Goal: Transaction & Acquisition: Purchase product/service

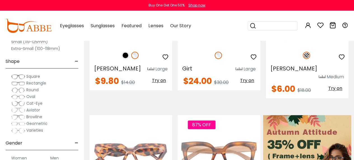
scroll to position [193, 0]
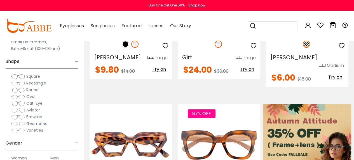
click at [31, 90] on span "Round" at bounding box center [32, 90] width 12 height 6
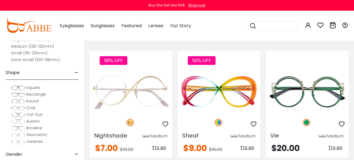
scroll to position [116, 0]
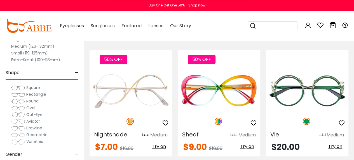
click at [76, 72] on span "-" at bounding box center [77, 72] width 4 height 13
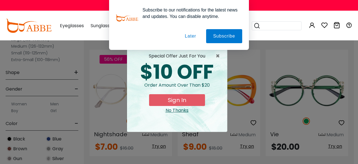
click at [76, 72] on div "× special offer just for you $10 OFF Order amount over than $20 Sign In No Than…" at bounding box center [179, 82] width 358 height 164
click at [0, 0] on button "Later" at bounding box center [0, 0] width 0 height 0
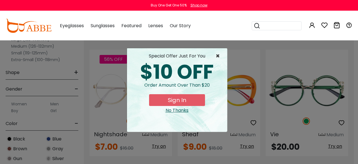
click at [219, 59] on span "×" at bounding box center [219, 56] width 7 height 7
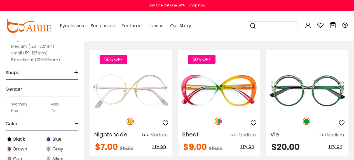
click at [77, 70] on span "+" at bounding box center [76, 72] width 4 height 13
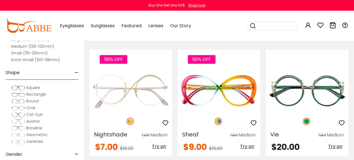
click at [37, 141] on span "Varieties" at bounding box center [34, 141] width 17 height 6
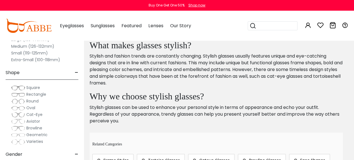
scroll to position [492, 0]
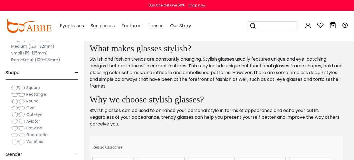
click at [29, 107] on span "Oval" at bounding box center [30, 108] width 9 height 6
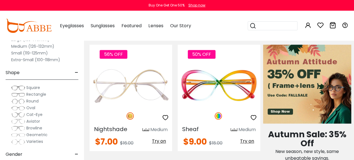
scroll to position [256, 0]
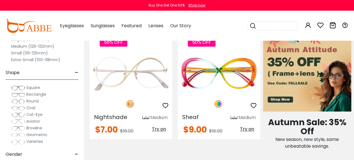
click at [37, 134] on span "Geometric" at bounding box center [36, 135] width 21 height 6
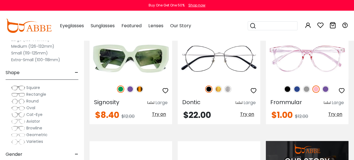
scroll to position [456, 0]
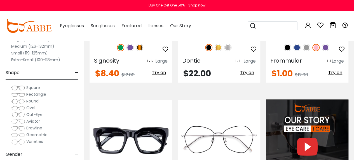
click at [78, 71] on span "-" at bounding box center [77, 72] width 4 height 13
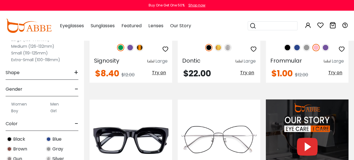
click at [19, 103] on label "Women" at bounding box center [19, 103] width 16 height 7
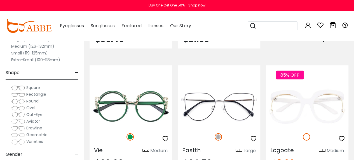
scroll to position [645, 0]
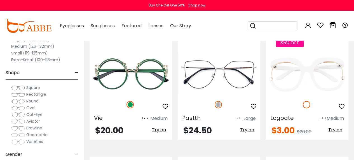
click at [76, 71] on span "-" at bounding box center [77, 72] width 4 height 13
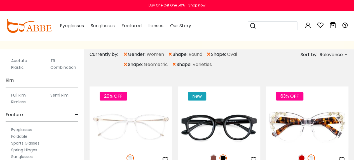
scroll to position [92, 0]
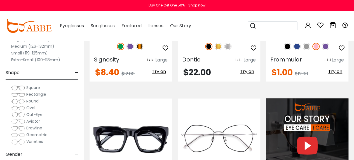
scroll to position [456, 0]
